Goal: Information Seeking & Learning: Find specific fact

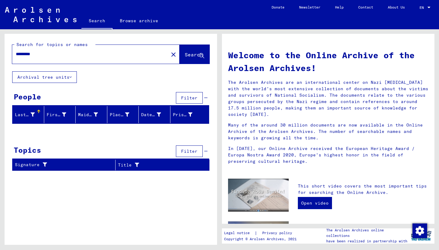
click at [72, 76] on icon at bounding box center [70, 77] width 2 height 4
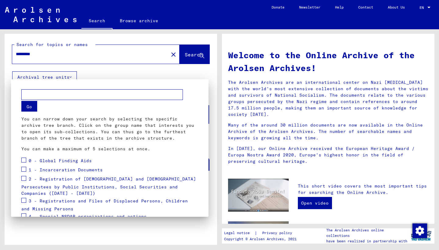
click at [119, 79] on div at bounding box center [219, 125] width 439 height 250
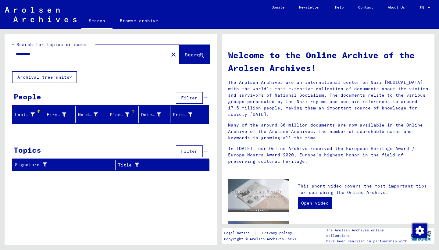
click at [118, 116] on div "Place of Birth" at bounding box center [120, 115] width 20 height 6
click at [28, 121] on mat-header-cell "Last Name" at bounding box center [28, 114] width 32 height 17
click at [41, 75] on button "Archival tree units" at bounding box center [44, 77] width 65 height 12
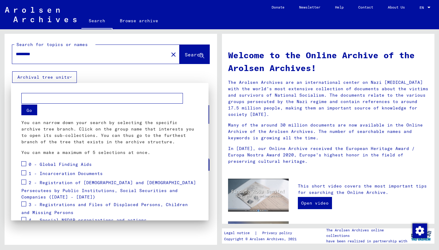
click at [25, 173] on span at bounding box center [23, 172] width 5 height 5
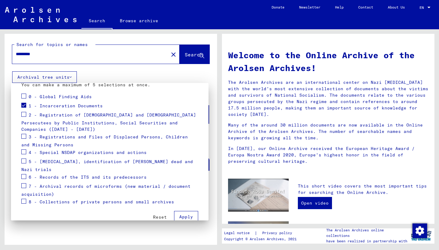
scroll to position [67, 0]
click at [22, 199] on span at bounding box center [23, 201] width 5 height 5
click at [180, 214] on span "Apply" at bounding box center [186, 216] width 14 height 5
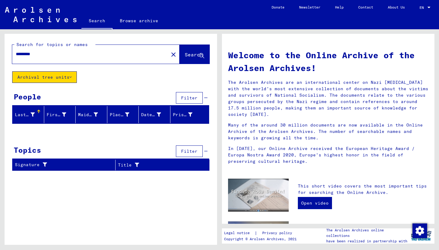
click at [192, 100] on span "Filter" at bounding box center [189, 97] width 16 height 5
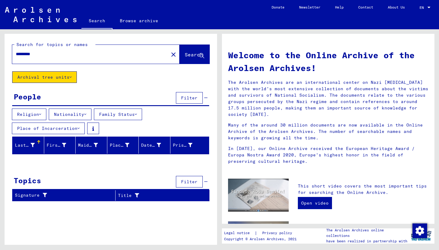
click at [52, 75] on button "Archival tree units" at bounding box center [44, 77] width 65 height 12
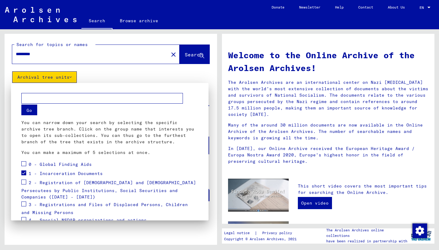
scroll to position [0, 0]
click at [34, 94] on input "text" at bounding box center [102, 98] width 162 height 11
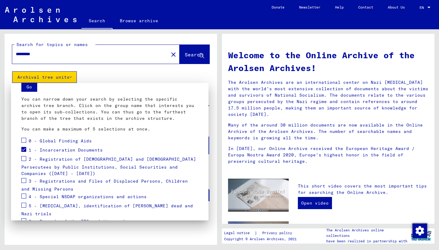
scroll to position [24, 0]
type input "********"
click at [25, 157] on span at bounding box center [23, 157] width 5 height 5
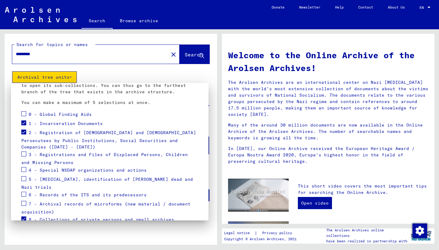
scroll to position [50, 0]
click at [26, 150] on label at bounding box center [23, 153] width 5 height 6
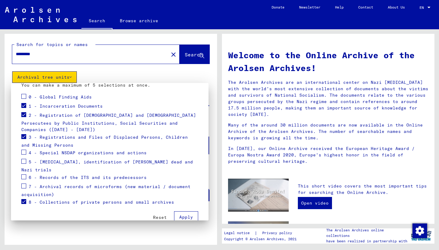
scroll to position [0, 0]
click at [23, 199] on span at bounding box center [23, 201] width 5 height 5
click at [25, 174] on span at bounding box center [23, 176] width 5 height 5
click at [187, 214] on span "Apply" at bounding box center [186, 216] width 14 height 5
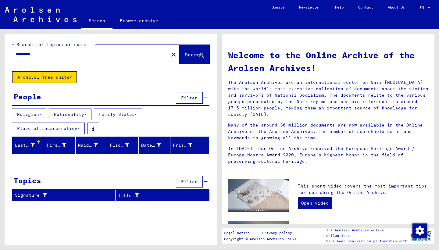
click at [40, 55] on input "*********" at bounding box center [88, 54] width 145 height 6
type input "*"
type input "********"
click at [71, 76] on icon at bounding box center [70, 77] width 2 height 4
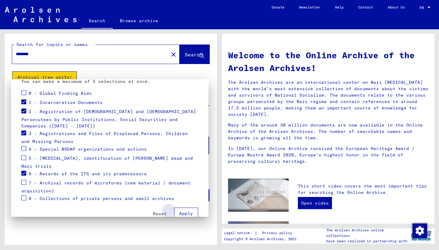
click at [187, 211] on span "Apply" at bounding box center [186, 213] width 14 height 5
